Goal: Register for event/course

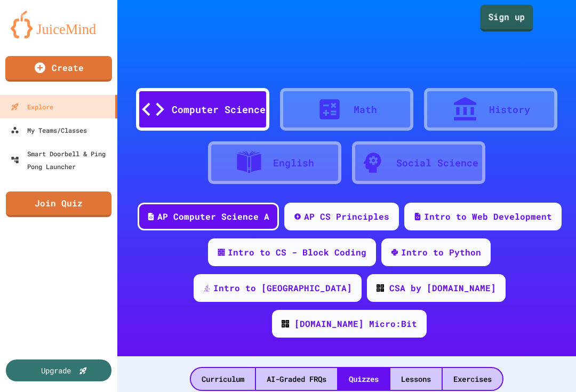
click at [499, 23] on link "Sign up" at bounding box center [506, 18] width 53 height 27
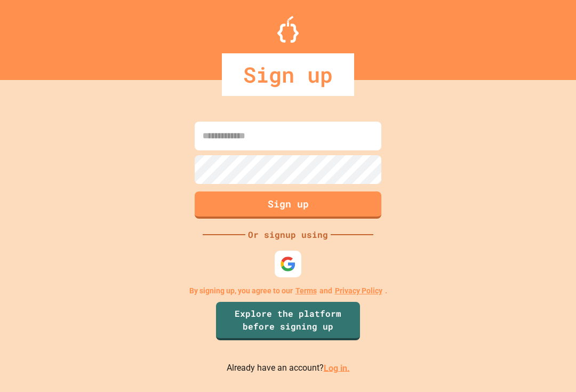
click at [281, 270] on img at bounding box center [288, 264] width 16 height 16
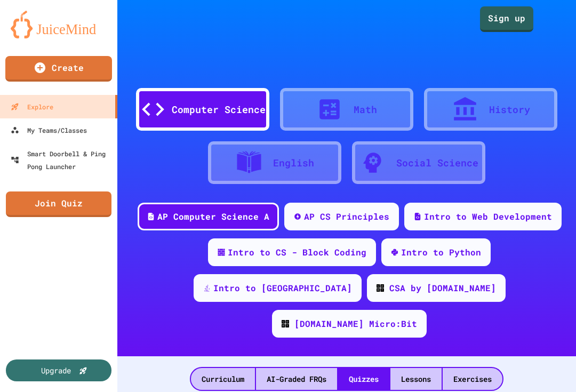
click at [17, 210] on link "Join Quiz" at bounding box center [59, 205] width 106 height 26
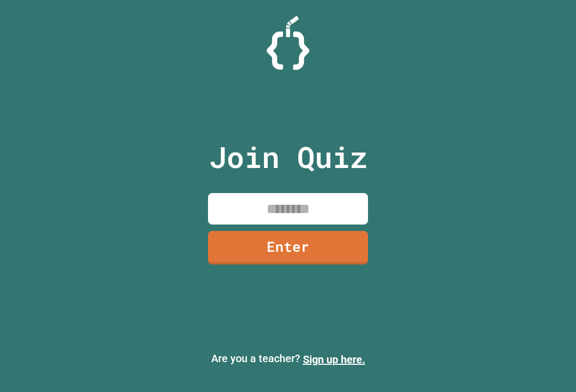
click at [343, 225] on input at bounding box center [288, 208] width 160 height 31
type input "********"
click at [332, 263] on link "Enter" at bounding box center [288, 248] width 160 height 34
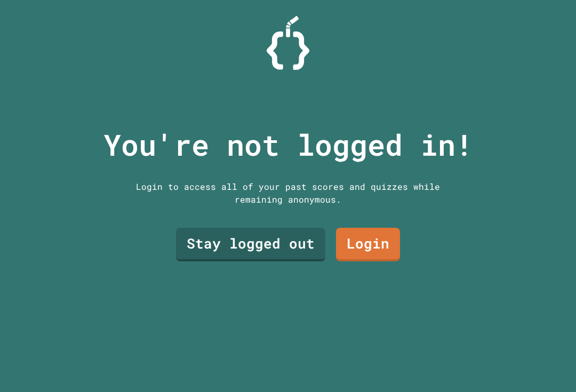
click at [291, 261] on link "Stay logged out" at bounding box center [250, 245] width 149 height 34
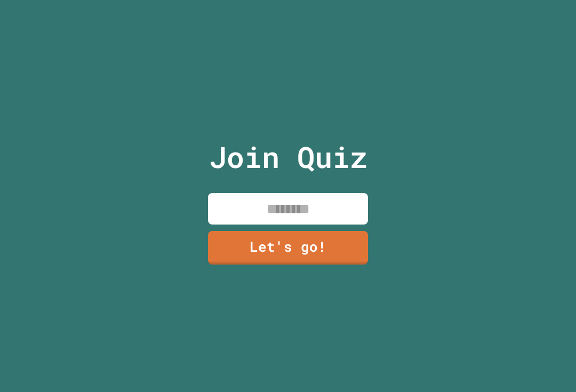
click at [339, 216] on input at bounding box center [288, 208] width 160 height 31
type input "******"
click at [323, 265] on link "Let's go!" at bounding box center [288, 248] width 160 height 34
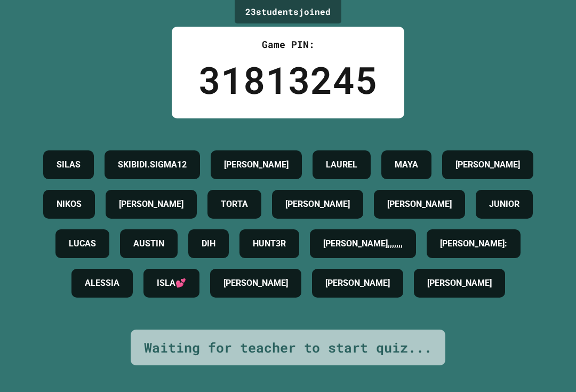
click at [216, 237] on h4 "DIH" at bounding box center [209, 243] width 14 height 13
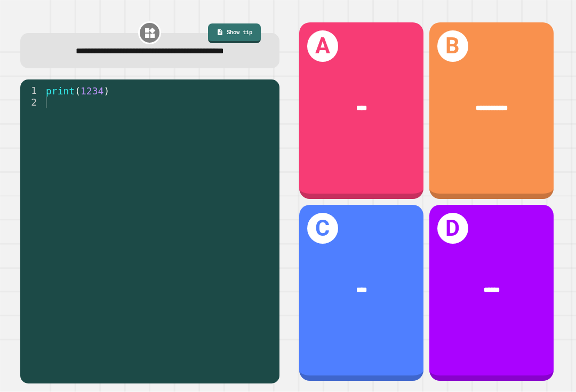
click at [373, 156] on div "A ****" at bounding box center [361, 110] width 124 height 177
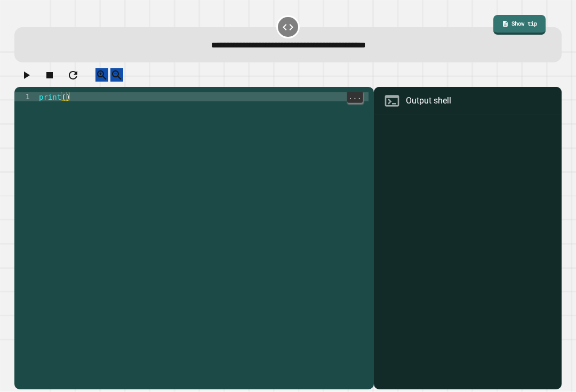
click at [25, 77] on icon "button" at bounding box center [26, 75] width 13 height 13
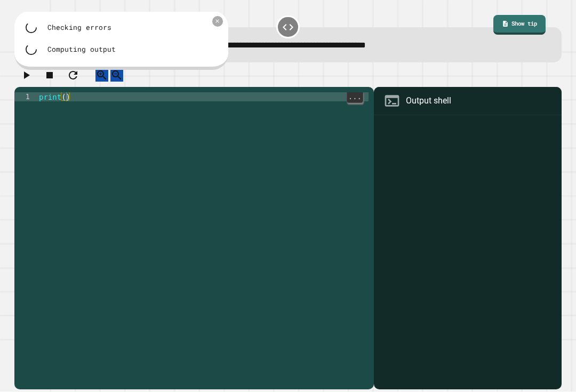
click at [217, 23] on icon at bounding box center [217, 21] width 3 height 3
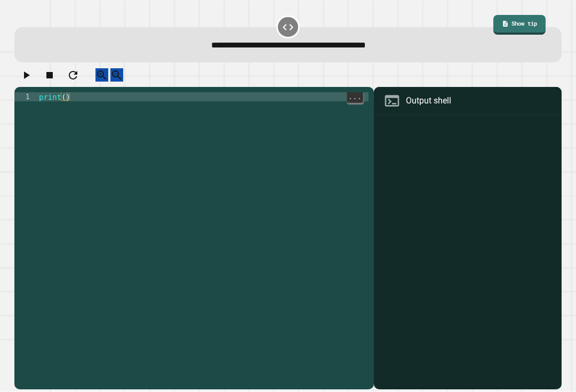
click at [60, 82] on div at bounding box center [287, 77] width 547 height 19
click at [66, 108] on div "print ( )" at bounding box center [203, 246] width 332 height 308
type textarea "**********"
click at [219, 79] on div at bounding box center [287, 77] width 547 height 19
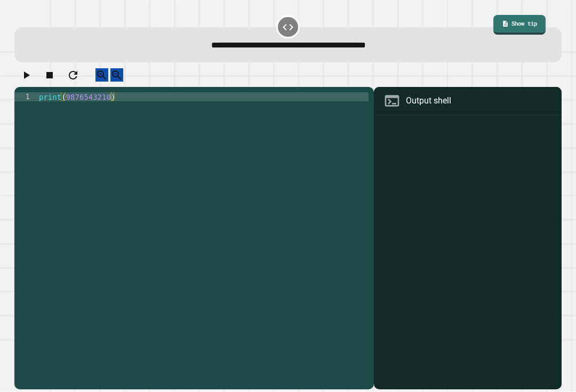
click at [33, 81] on icon "button" at bounding box center [26, 75] width 13 height 13
click at [69, 108] on div "print ( )" at bounding box center [203, 246] width 332 height 308
type textarea "**********"
click at [33, 82] on icon "button" at bounding box center [26, 75] width 13 height 13
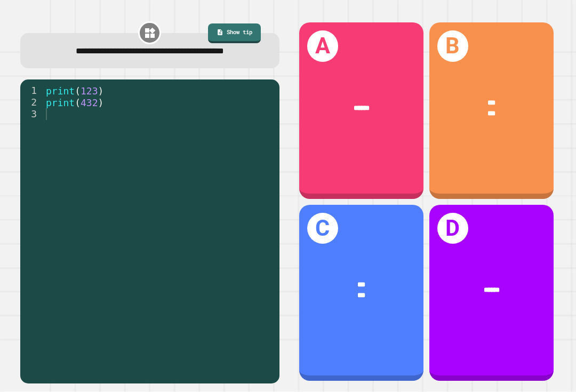
click at [514, 170] on div "B *** ***" at bounding box center [492, 110] width 124 height 177
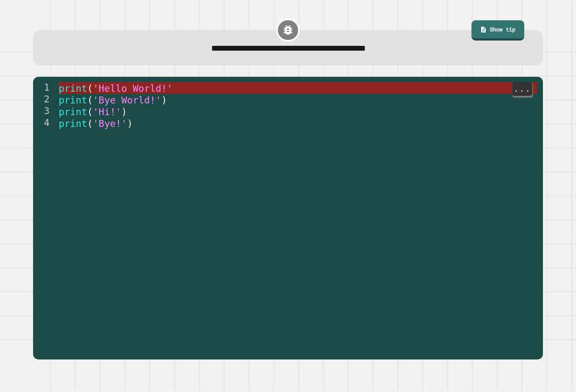
click at [106, 91] on span "'Hello World!'" at bounding box center [133, 88] width 80 height 11
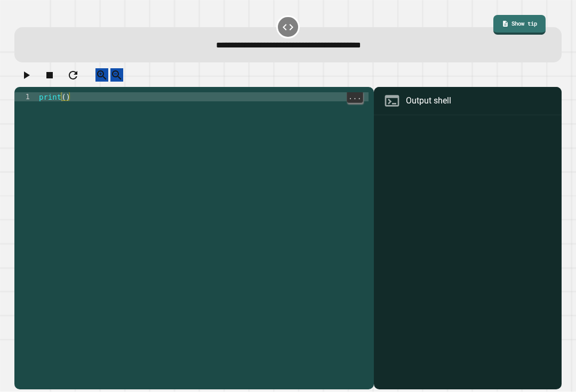
click at [66, 108] on div "print ( )" at bounding box center [203, 246] width 332 height 308
type textarea "**********"
click at [29, 79] on icon "button" at bounding box center [27, 74] width 6 height 7
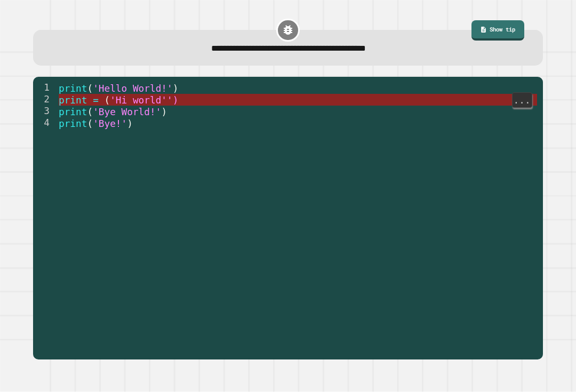
click at [113, 102] on span "'Hi world'')" at bounding box center [144, 100] width 68 height 11
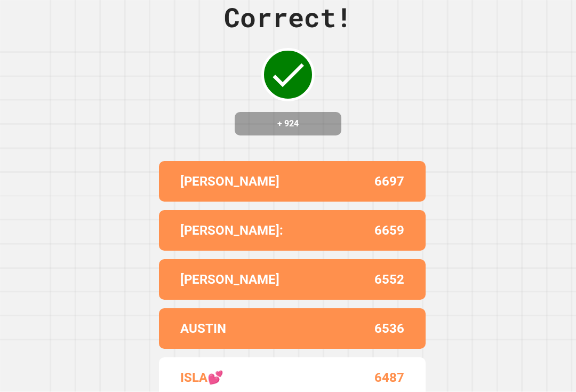
scroll to position [0, 0]
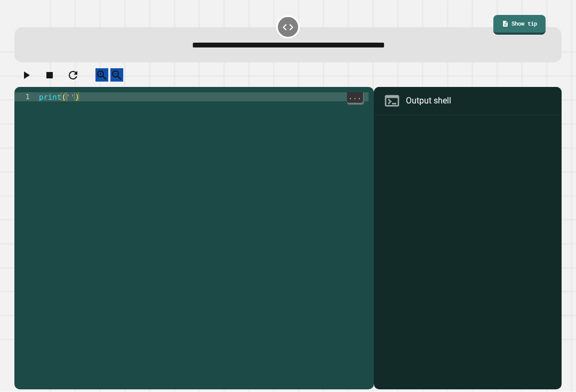
click at [67, 107] on div "print ( '' )" at bounding box center [203, 246] width 332 height 308
click at [31, 82] on icon "button" at bounding box center [26, 75] width 13 height 13
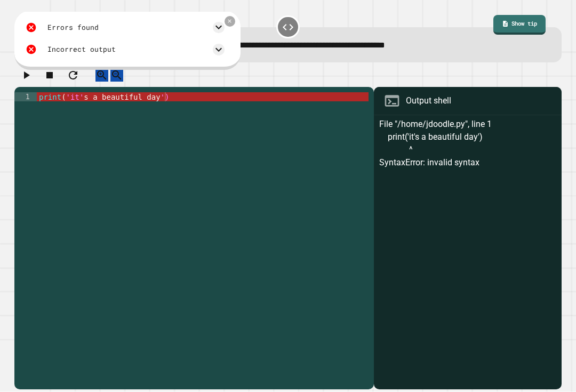
click at [233, 22] on icon at bounding box center [230, 21] width 6 height 6
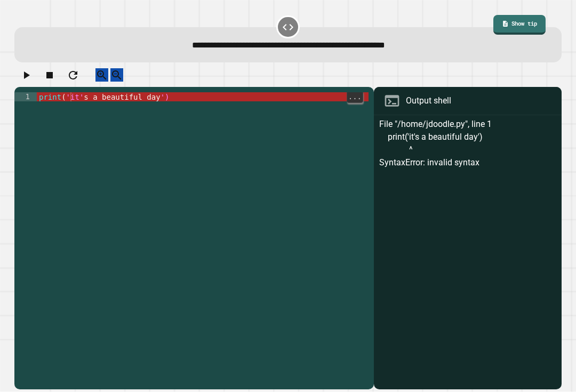
click at [69, 105] on div "print ( 'it' s a beautiful day ')" at bounding box center [203, 246] width 332 height 308
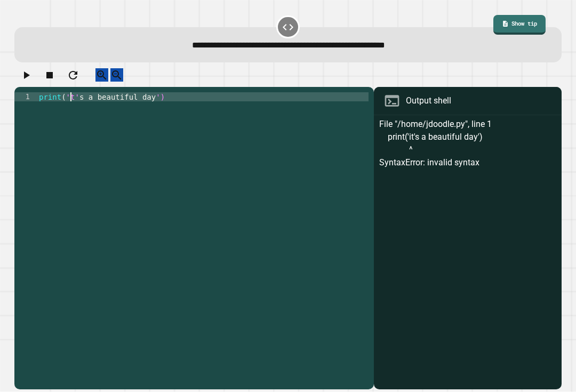
scroll to position [0, 3]
type textarea "**********"
click at [33, 76] on icon "button" at bounding box center [26, 75] width 13 height 13
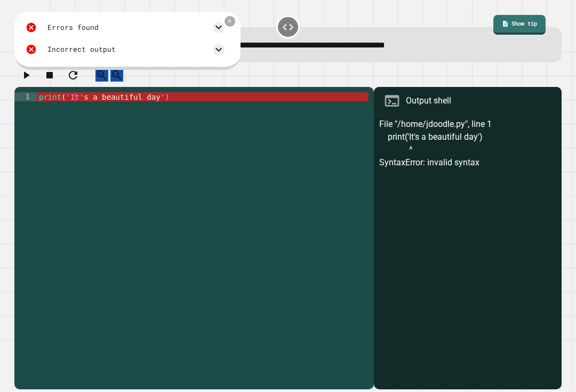
click at [233, 21] on icon at bounding box center [230, 21] width 6 height 6
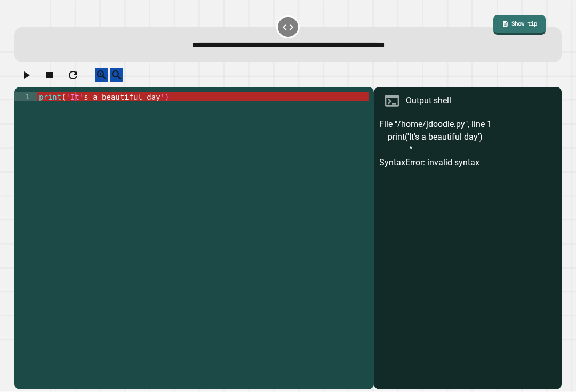
click at [465, 184] on div "File "/home/jdoodle.py", line 1 print('It's a beautiful day') ^ SyntaxError: in…" at bounding box center [467, 254] width 177 height 272
click at [414, 176] on div "File "/home/jdoodle.py", line 1 print('It's a beautiful day') ^ SyntaxError: in…" at bounding box center [467, 254] width 177 height 272
click at [411, 165] on div "File "/home/jdoodle.py", line 1 print('It's a beautiful day') ^ SyntaxError: in…" at bounding box center [467, 254] width 177 height 272
click at [416, 169] on div "File "/home/jdoodle.py", line 1 print('It's a beautiful day') ^ SyntaxError: in…" at bounding box center [467, 254] width 177 height 272
click at [414, 171] on div "File "/home/jdoodle.py", line 1 print('It's a beautiful day') ^ SyntaxError: in…" at bounding box center [467, 254] width 177 height 272
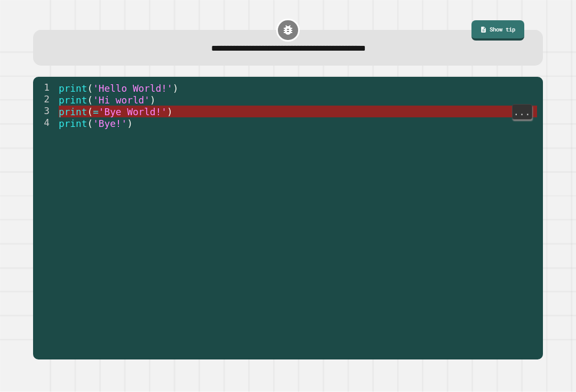
click at [106, 111] on span "'Bye World!'" at bounding box center [133, 112] width 68 height 11
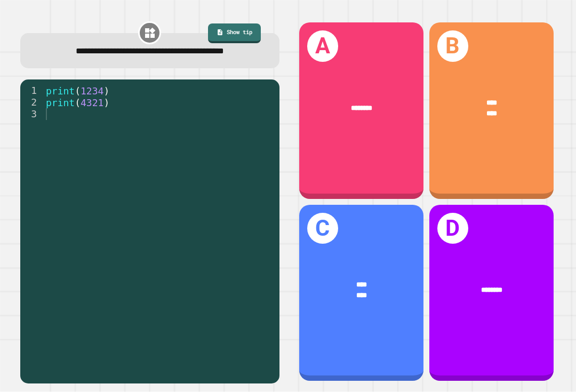
click at [510, 176] on div "B **** ****" at bounding box center [492, 110] width 124 height 177
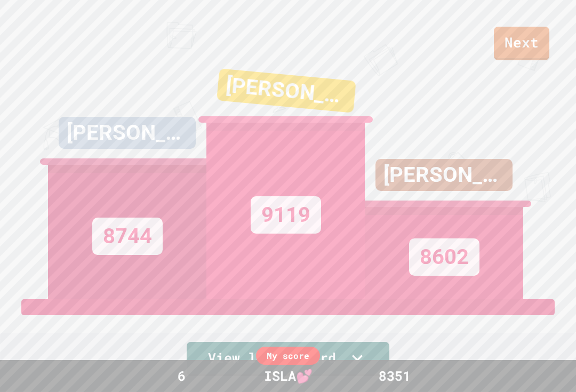
click at [524, 39] on link "Next" at bounding box center [521, 44] width 55 height 34
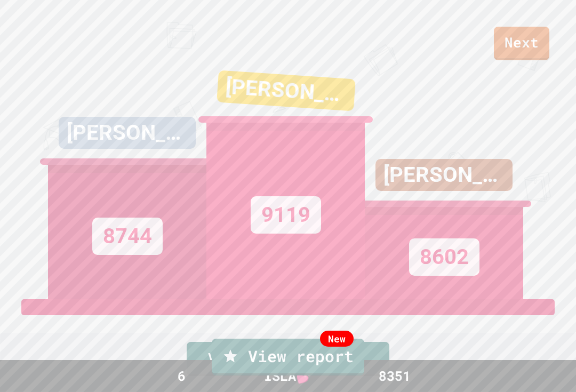
click at [220, 356] on link "New View report" at bounding box center [288, 357] width 153 height 37
